Goal: Task Accomplishment & Management: Use online tool/utility

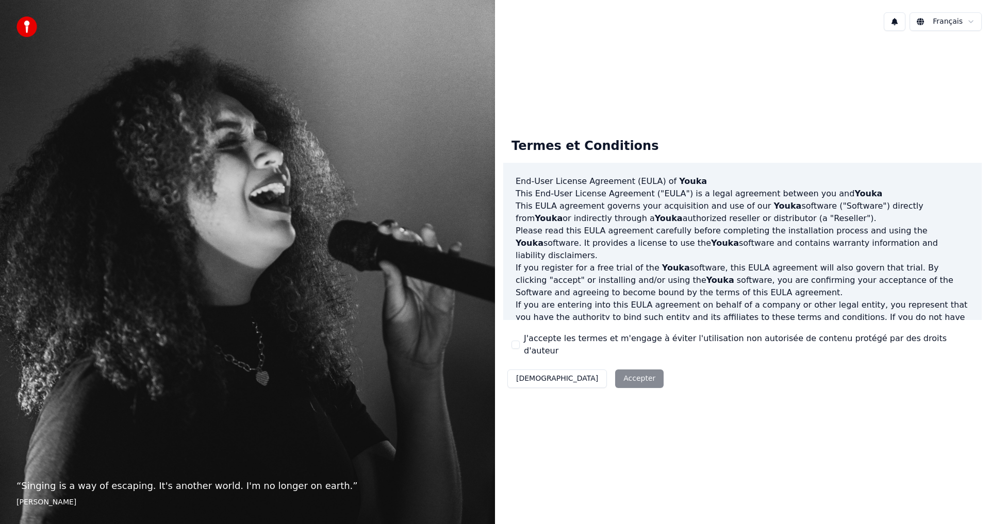
click at [523, 345] on div "J'accepte les termes et m'engage à éviter l'utilisation non autorisée de conten…" at bounding box center [743, 345] width 462 height 25
click at [516, 345] on button "J'accepte les termes et m'engage à éviter l'utilisation non autorisée de conten…" at bounding box center [516, 345] width 8 height 8
click at [615, 373] on button "Accepter" at bounding box center [639, 379] width 48 height 19
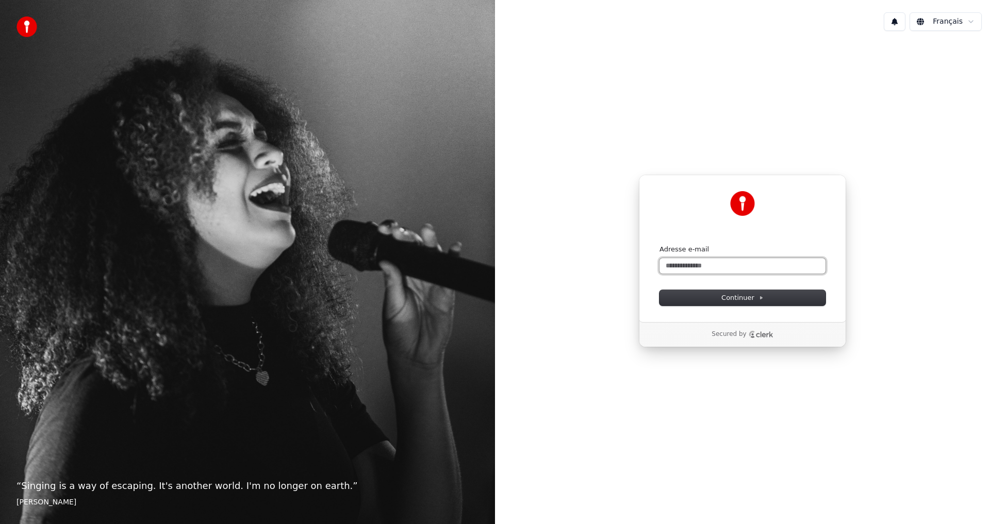
click at [717, 263] on input "Adresse e-mail" at bounding box center [743, 265] width 166 height 15
click at [742, 302] on span "Continuer" at bounding box center [742, 297] width 42 height 9
type input "**********"
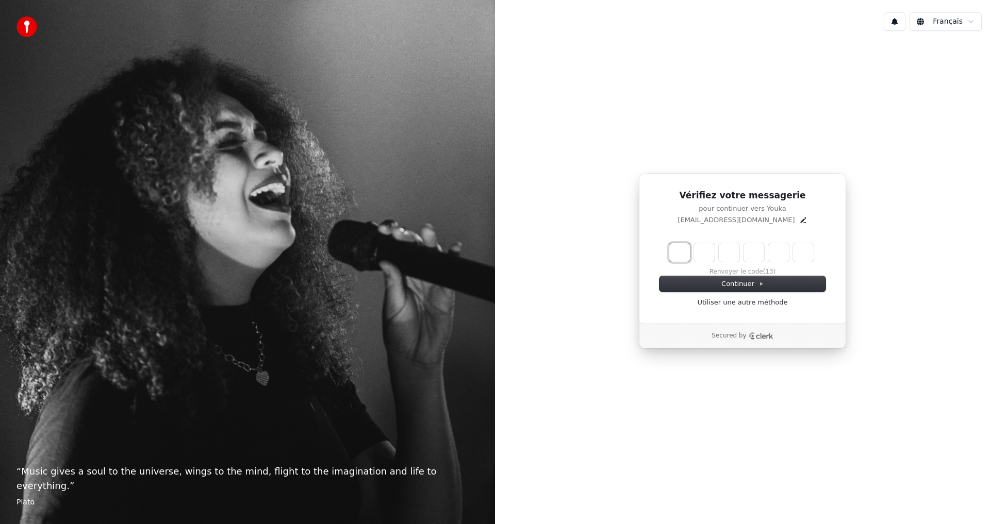
click at [680, 256] on input "Enter verification code. Digit 1" at bounding box center [679, 252] width 21 height 19
type input "*"
type input "**"
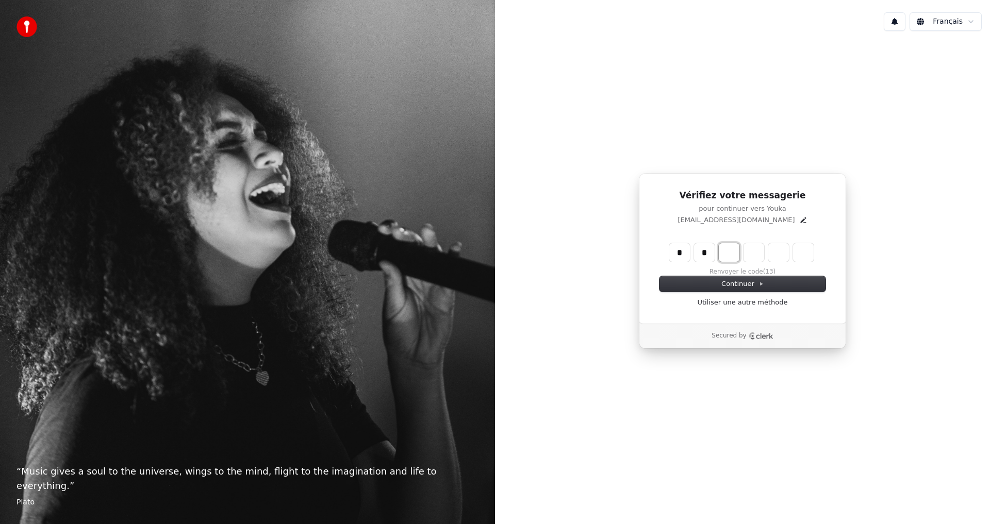
type input "*"
type input "***"
type input "*"
type input "****"
type input "*"
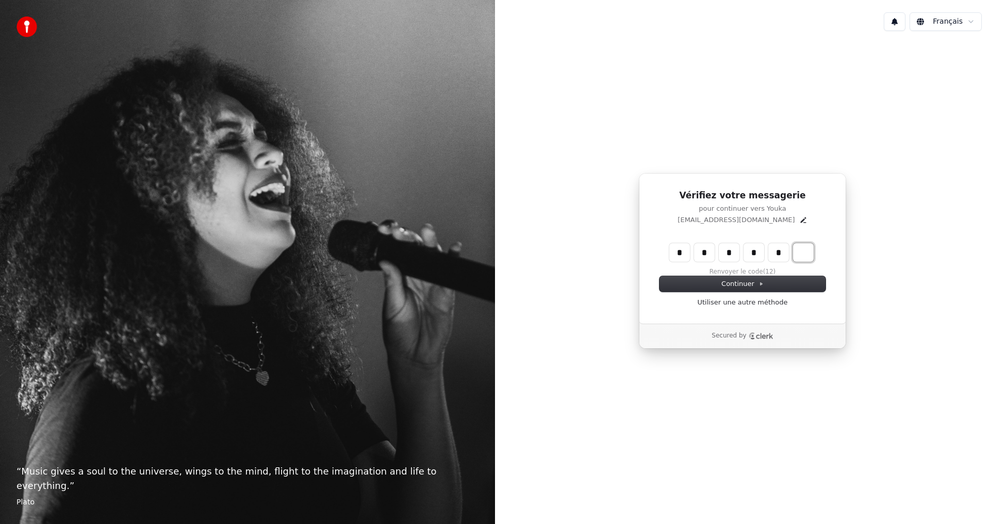
type input "******"
type input "*"
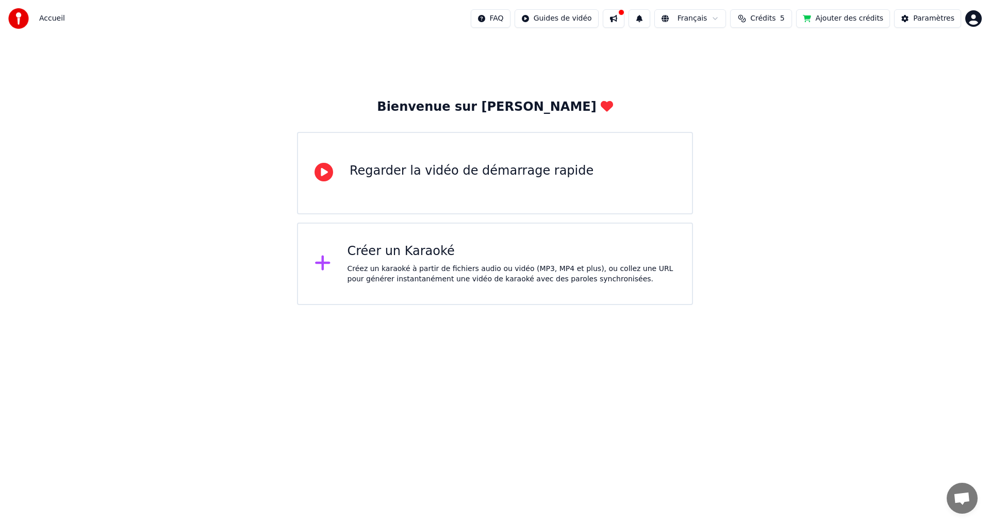
click at [444, 269] on div "Créez un karaoké à partir de fichiers audio ou vidéo (MP3, MP4 et plus), ou col…" at bounding box center [512, 274] width 328 height 21
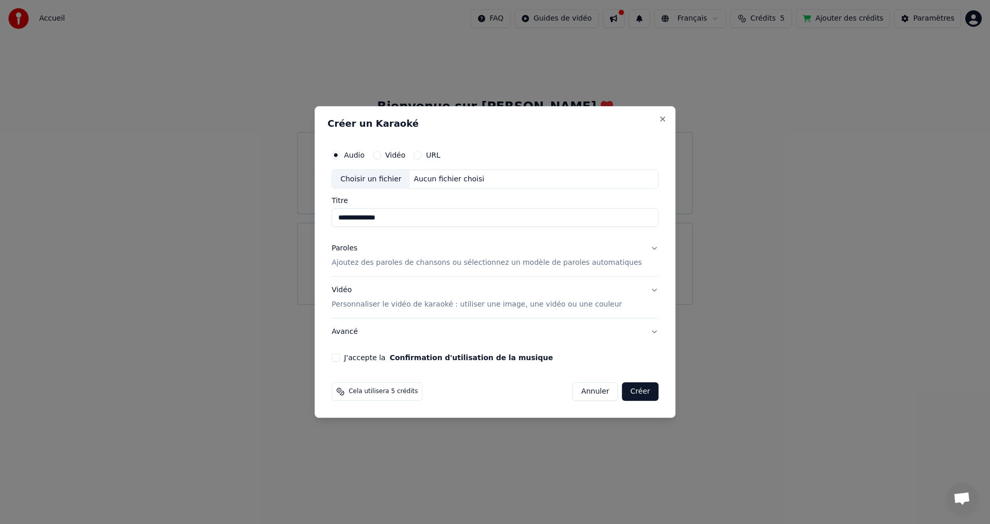
click at [465, 179] on div "Aucun fichier choisi" at bounding box center [449, 179] width 79 height 10
type input "**********"
click at [414, 258] on p "Ajoutez des paroles de chansons ou sélectionnez un modèle de paroles automatiqu…" at bounding box center [487, 263] width 310 height 10
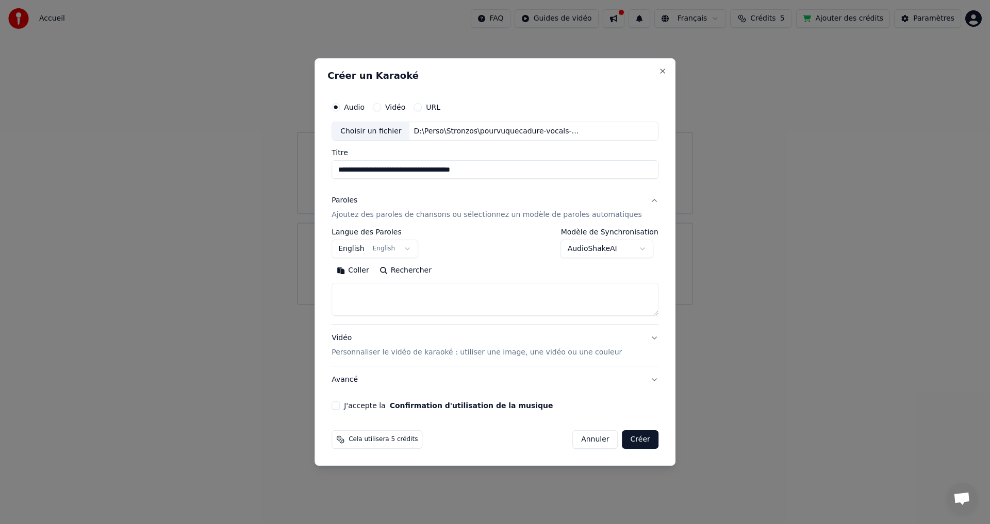
click at [395, 249] on button "English English" at bounding box center [375, 249] width 87 height 19
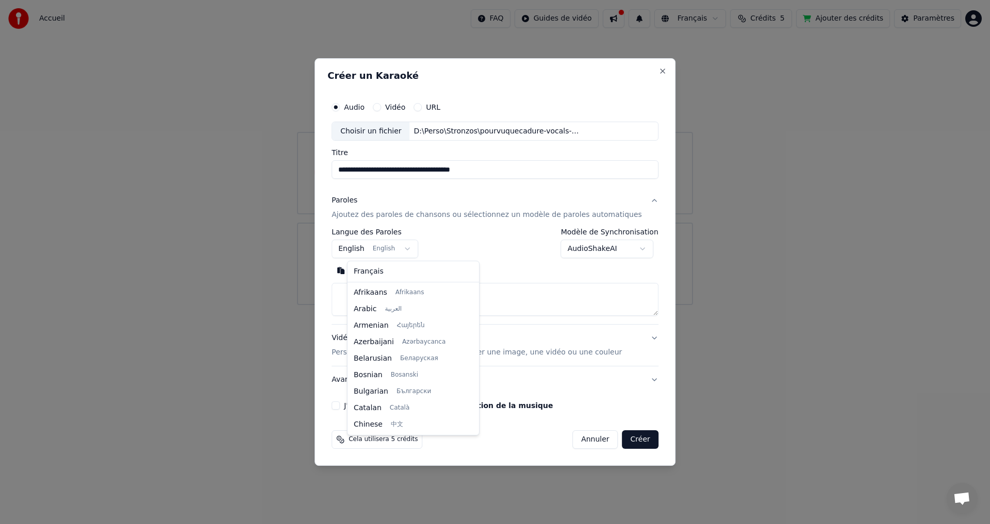
select select "**"
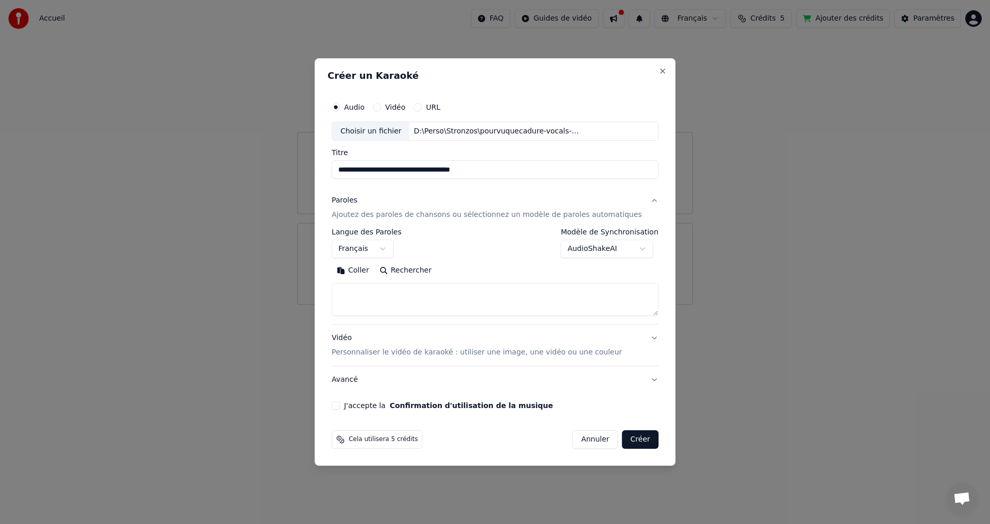
click at [501, 256] on div "**********" at bounding box center [495, 244] width 327 height 30
click at [431, 298] on textarea at bounding box center [495, 300] width 327 height 33
click at [382, 301] on textarea at bounding box center [495, 300] width 327 height 33
paste textarea "**********"
type textarea "**********"
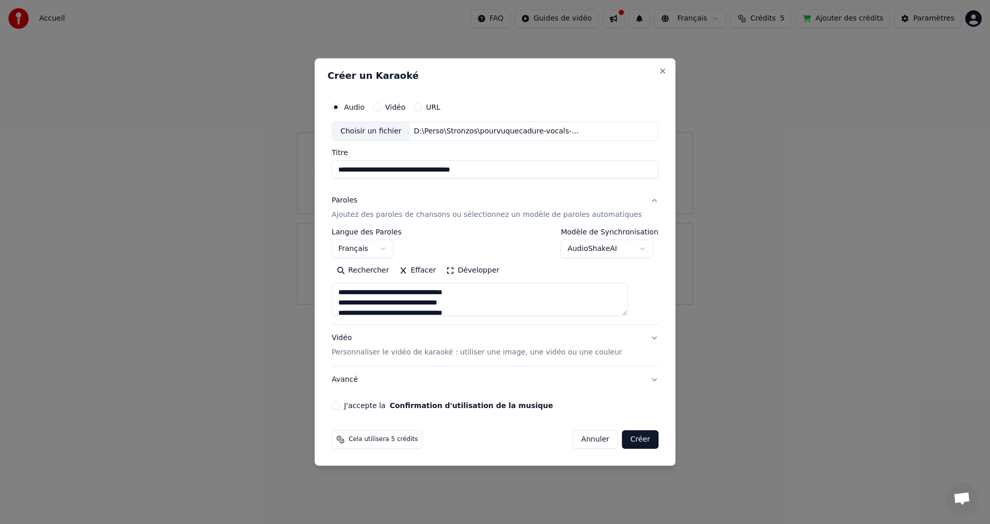
click at [416, 354] on p "Personnaliser le vidéo de karaoké : utiliser une image, une vidéo ou une couleur" at bounding box center [477, 353] width 290 height 10
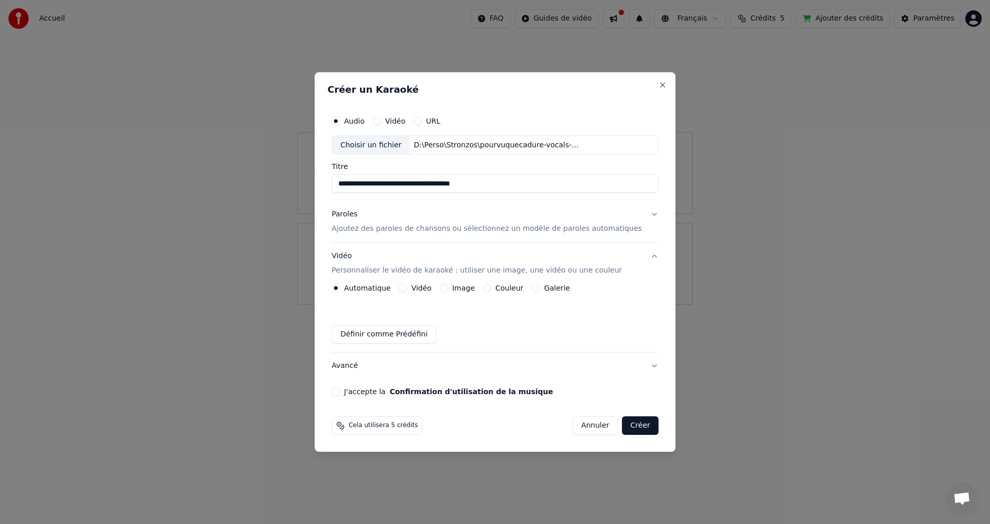
click at [463, 289] on label "Image" at bounding box center [463, 288] width 23 height 7
click at [448, 289] on button "Image" at bounding box center [444, 288] width 8 height 8
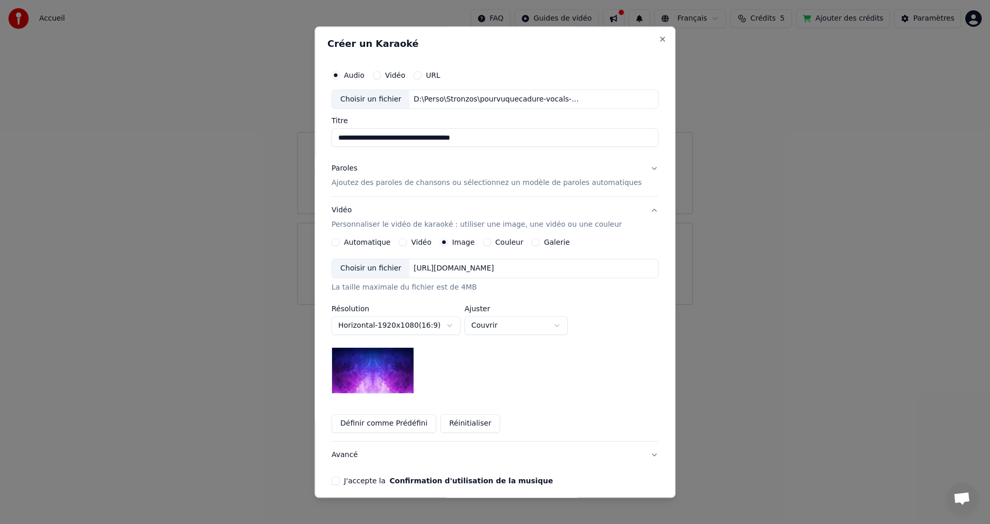
click at [385, 265] on div "Choisir un fichier" at bounding box center [370, 269] width 77 height 19
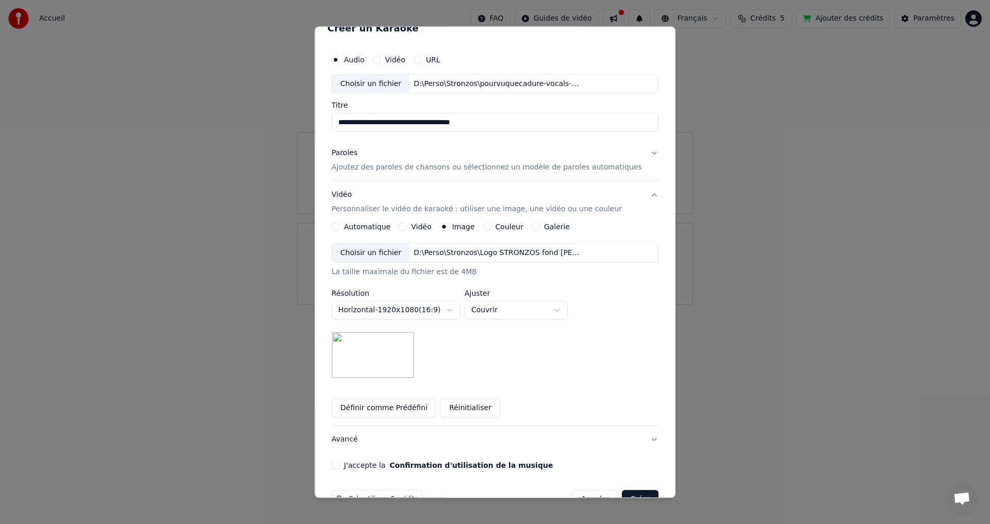
scroll to position [43, 0]
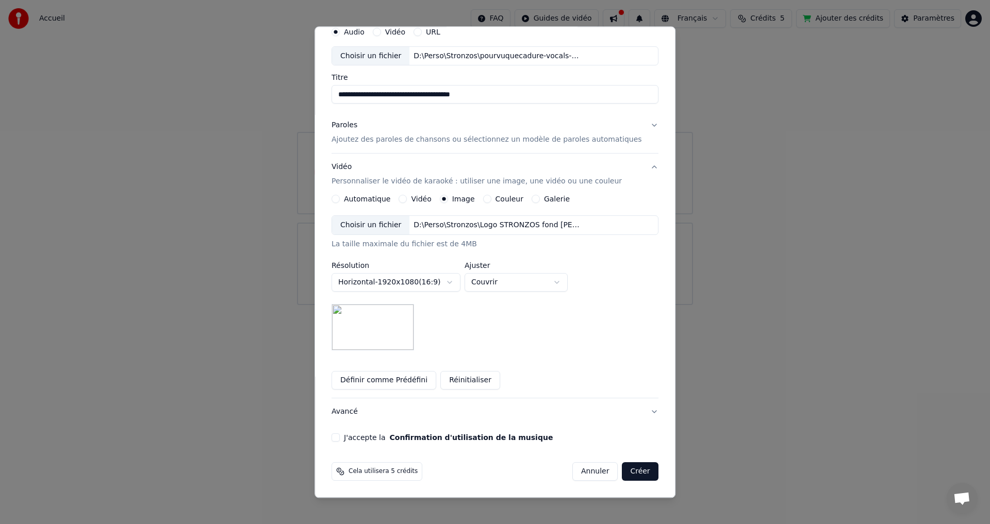
click at [340, 439] on button "J'accepte la Confirmation d'utilisation de la musique" at bounding box center [336, 438] width 8 height 8
click at [622, 474] on button "Créer" at bounding box center [640, 472] width 36 height 19
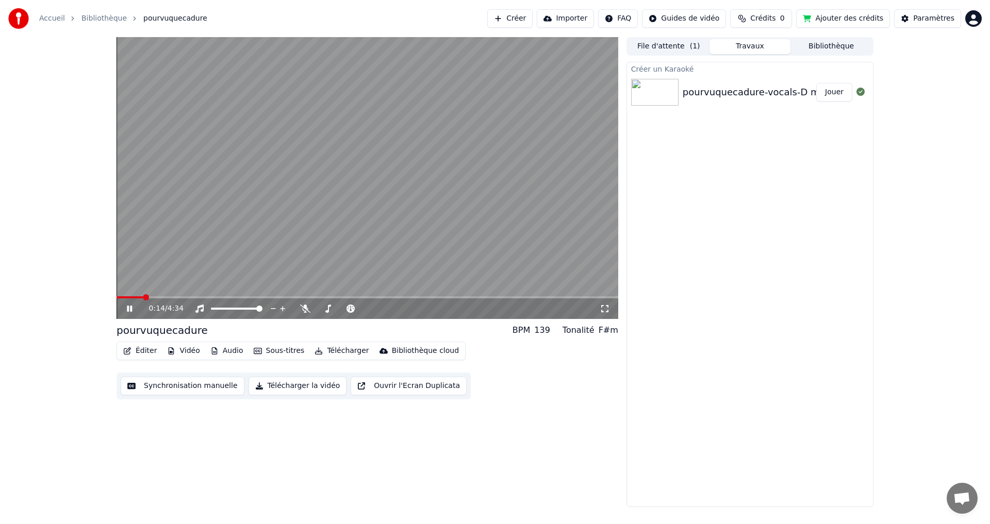
click at [164, 298] on span at bounding box center [368, 297] width 502 height 2
click at [191, 298] on span at bounding box center [368, 297] width 502 height 2
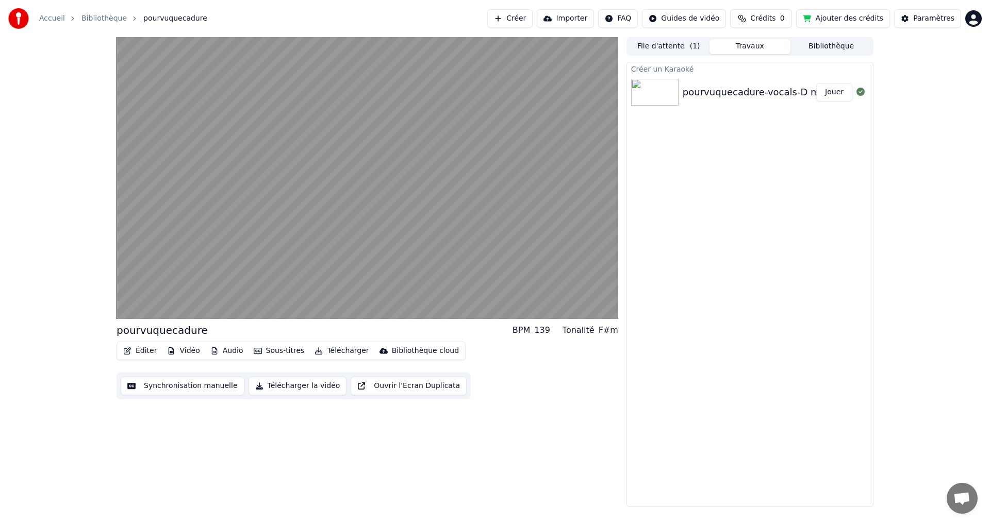
click at [827, 97] on button "Jouer" at bounding box center [834, 92] width 36 height 19
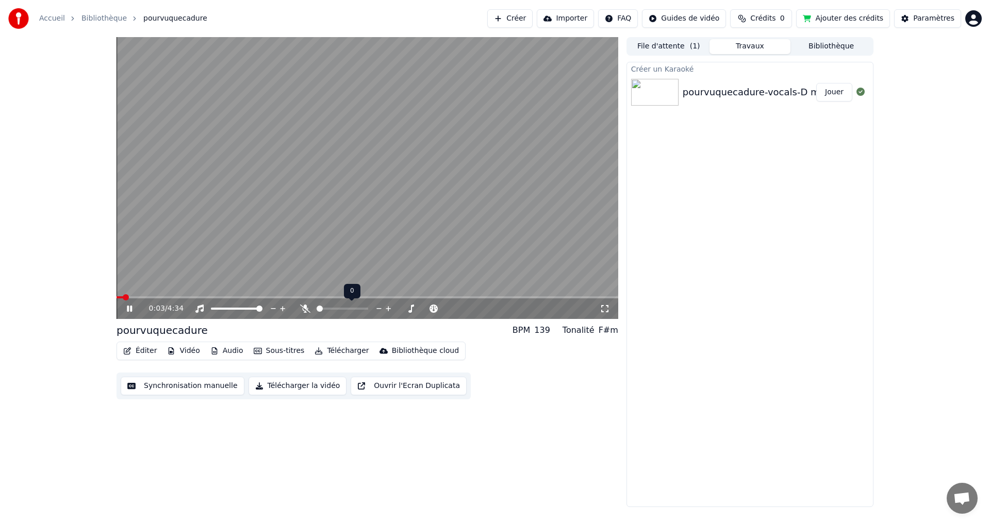
drag, startPoint x: 336, startPoint y: 306, endPoint x: 341, endPoint y: 307, distance: 5.2
click at [336, 306] on div at bounding box center [351, 309] width 83 height 10
click at [345, 309] on span at bounding box center [343, 309] width 52 height 2
click at [202, 391] on button "Synchronisation manuelle" at bounding box center [183, 386] width 124 height 19
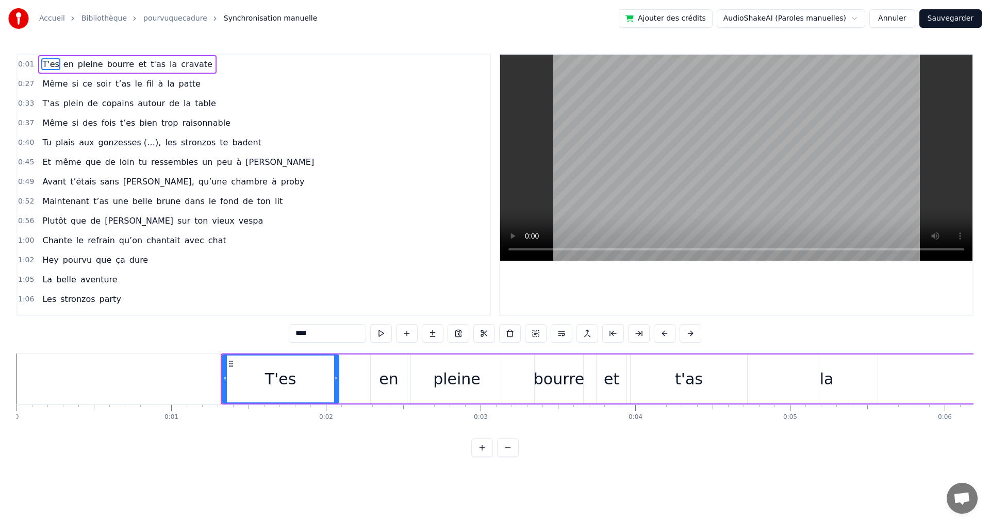
drag, startPoint x: 249, startPoint y: 371, endPoint x: 325, endPoint y: 376, distance: 75.9
click at [325, 376] on div "T'es" at bounding box center [281, 379] width 116 height 47
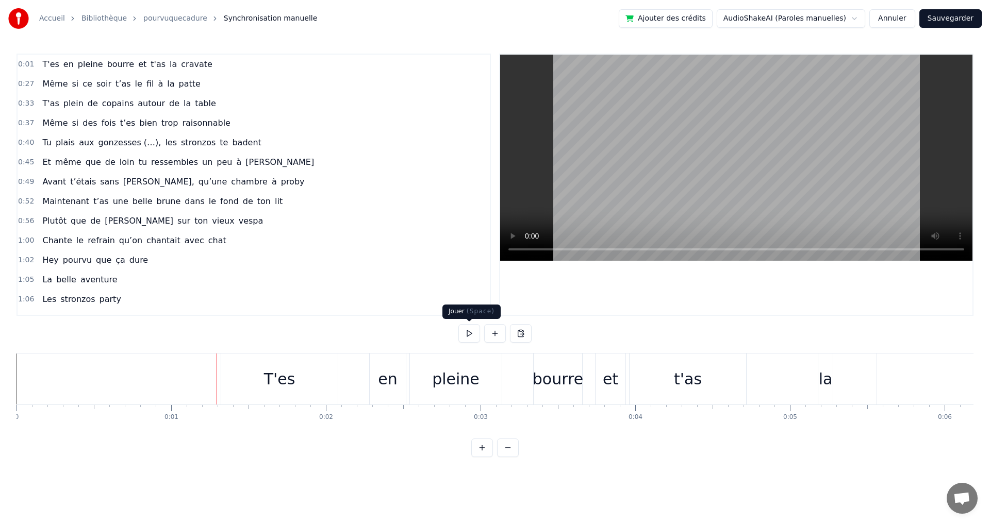
click at [471, 332] on button at bounding box center [469, 333] width 22 height 19
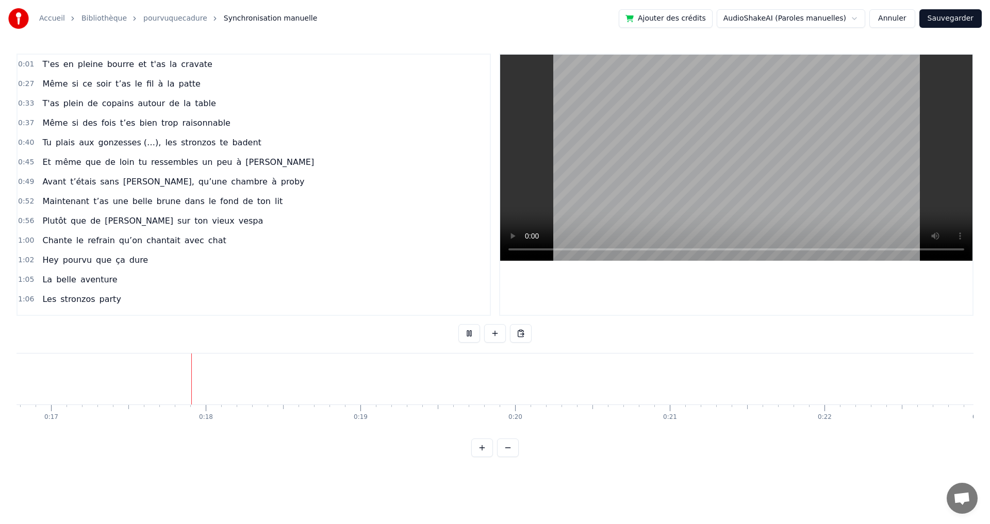
scroll to position [0, 2596]
click at [471, 332] on button at bounding box center [469, 333] width 22 height 19
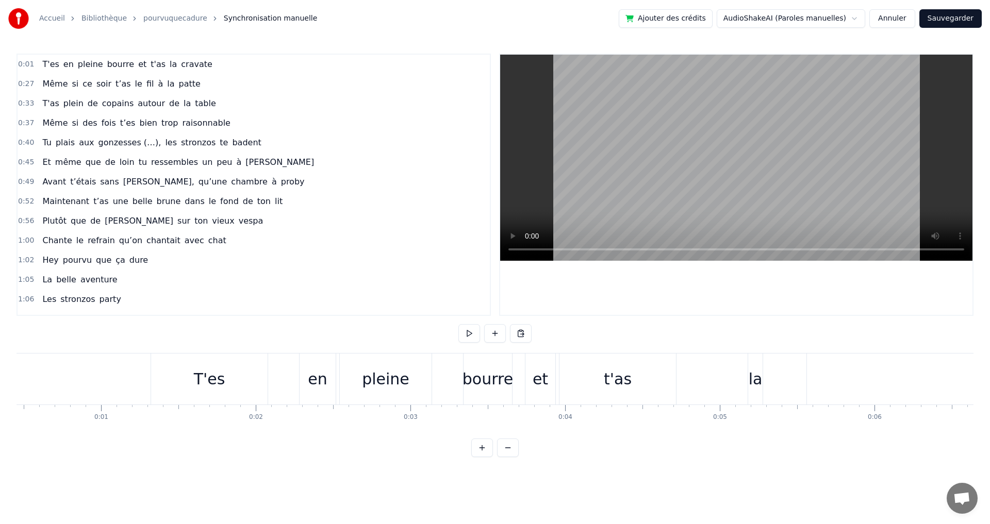
scroll to position [0, 0]
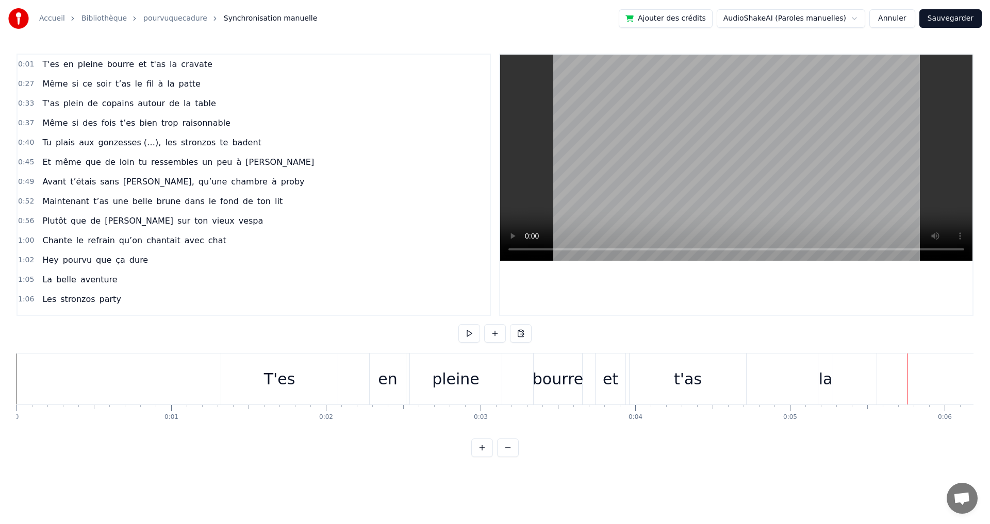
click at [657, 380] on div "t'as" at bounding box center [688, 379] width 117 height 51
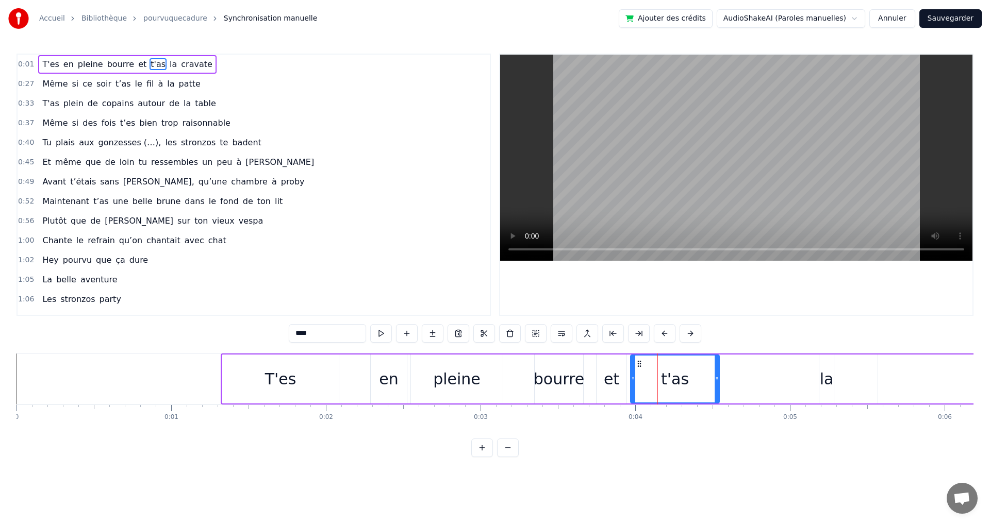
drag, startPoint x: 745, startPoint y: 380, endPoint x: 718, endPoint y: 398, distance: 31.9
click at [715, 380] on icon at bounding box center [717, 379] width 4 height 8
drag, startPoint x: 829, startPoint y: 377, endPoint x: 721, endPoint y: 372, distance: 108.4
click at [721, 372] on div "T'es en pleine bourre et t'as la cravate" at bounding box center [755, 379] width 1069 height 51
click at [824, 368] on div "la" at bounding box center [827, 379] width 14 height 23
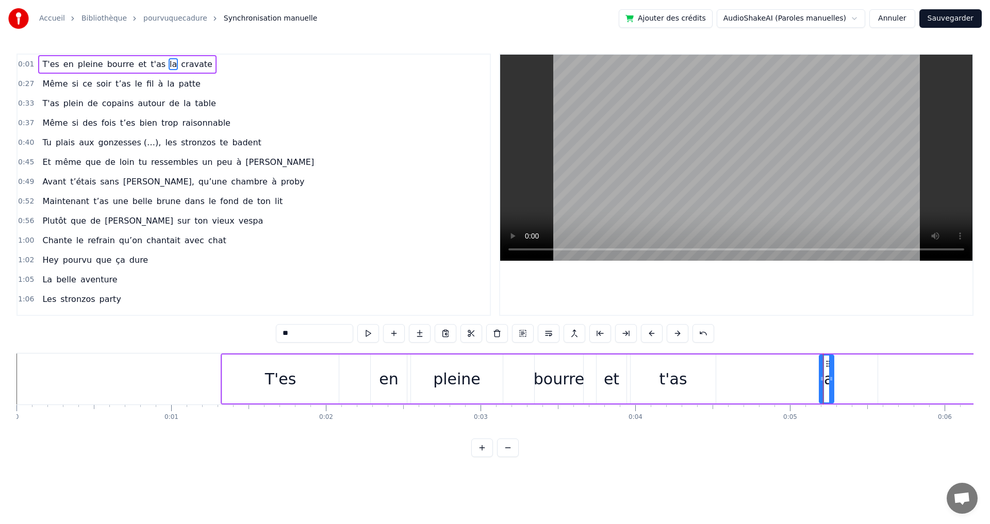
click at [821, 379] on circle at bounding box center [821, 379] width 1 height 1
click at [239, 370] on div "T'es" at bounding box center [280, 379] width 117 height 49
type input "****"
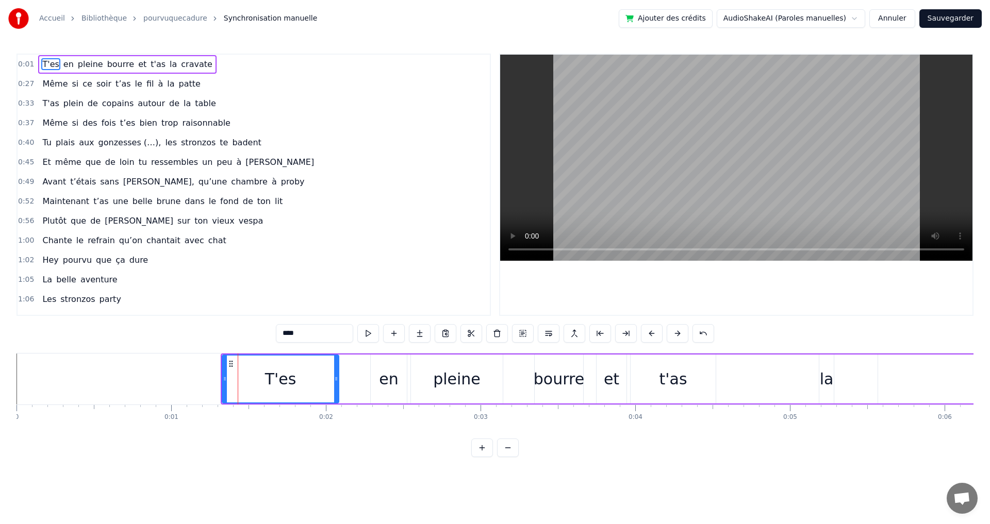
click at [889, 18] on button "Annuler" at bounding box center [891, 18] width 45 height 19
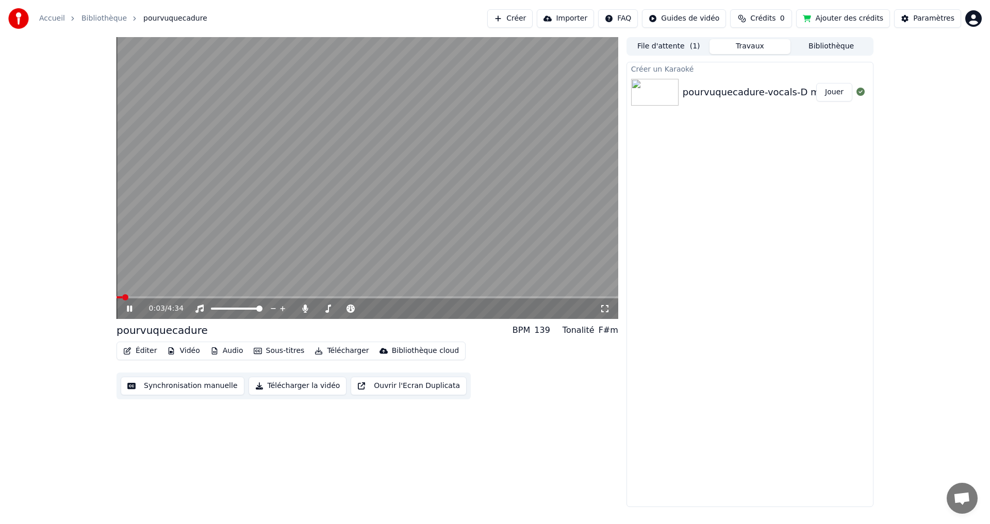
click at [100, 18] on link "Bibliothèque" at bounding box center [103, 18] width 45 height 10
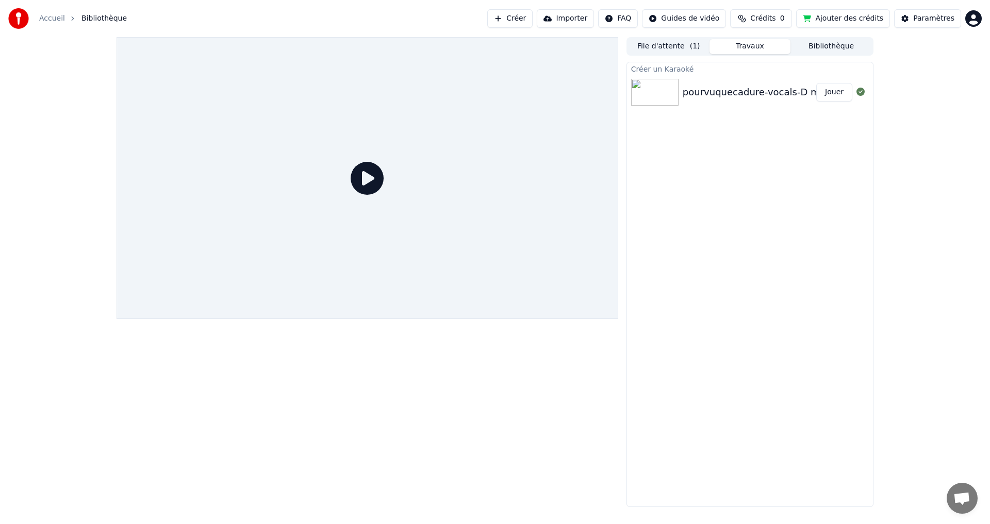
click at [47, 18] on link "Accueil" at bounding box center [52, 18] width 26 height 10
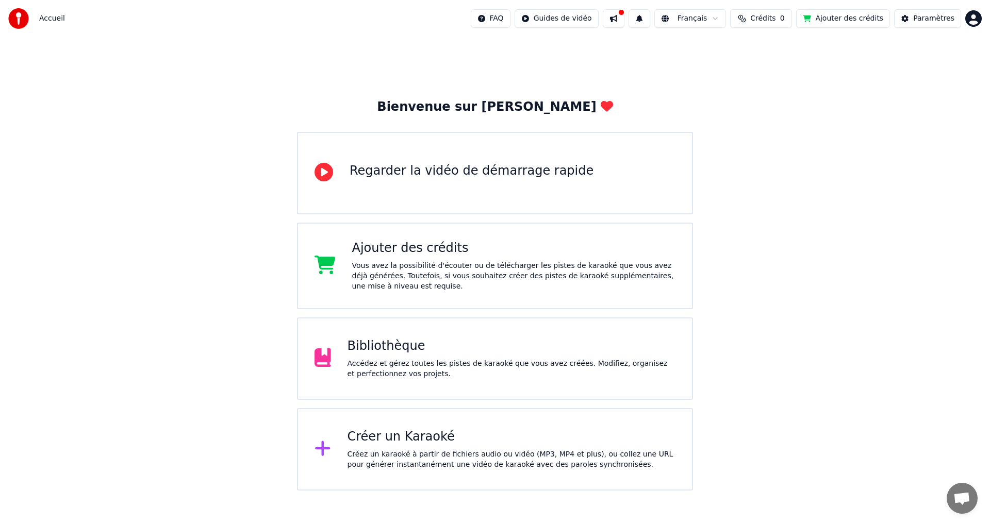
click at [928, 8] on div "Accueil FAQ Guides de vidéo Français Crédits 0 Ajouter des crédits Paramètres" at bounding box center [495, 18] width 990 height 37
